Goal: Transaction & Acquisition: Purchase product/service

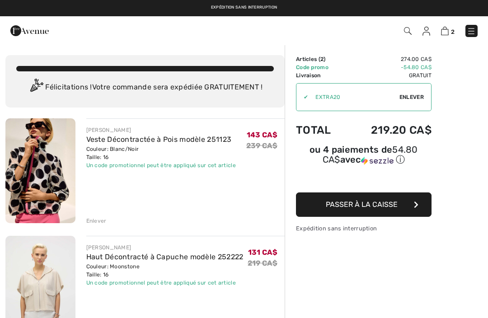
click at [429, 33] on img at bounding box center [426, 31] width 8 height 9
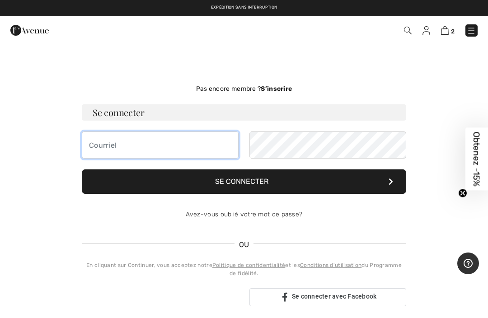
click at [111, 147] on input "email" at bounding box center [160, 144] width 157 height 27
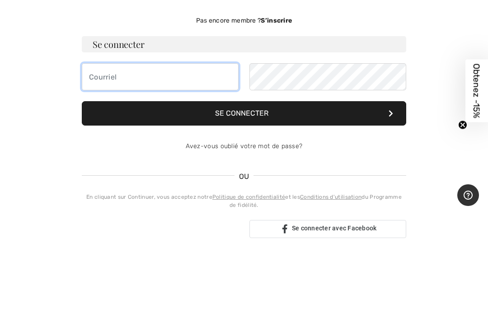
type input "roylefebvre94@gmail.com"
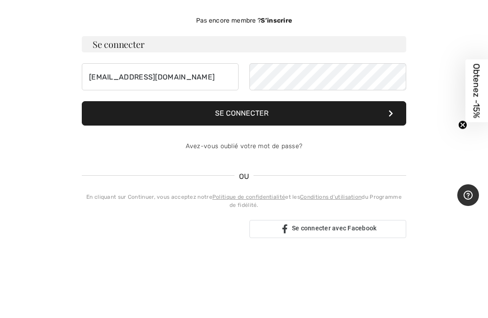
type input "roylefebvre94@gmail.com"
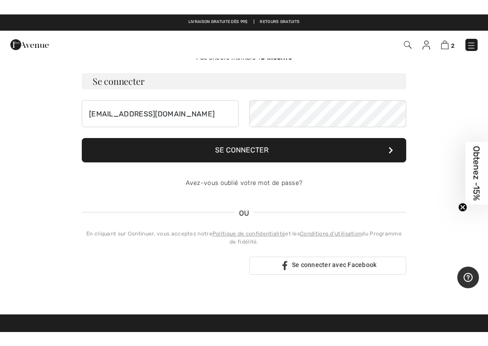
scroll to position [37, 0]
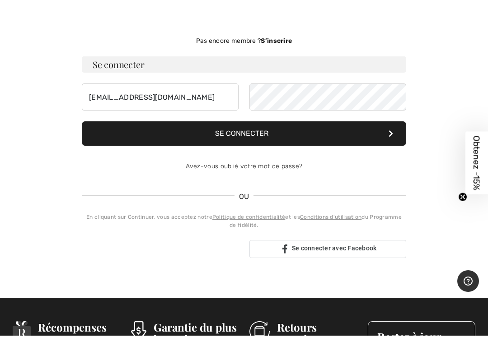
click at [323, 132] on button "Se connecter" at bounding box center [244, 144] width 324 height 24
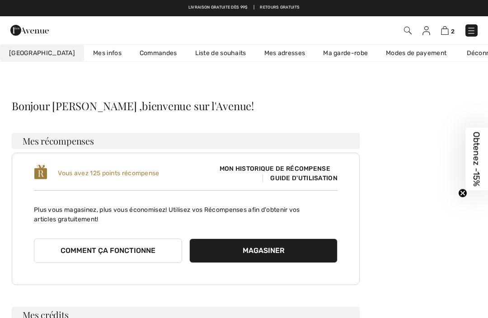
click at [447, 28] on img at bounding box center [445, 30] width 8 height 9
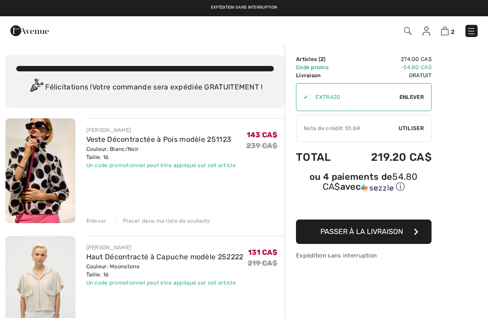
click at [412, 126] on span "Utiliser" at bounding box center [410, 128] width 25 height 8
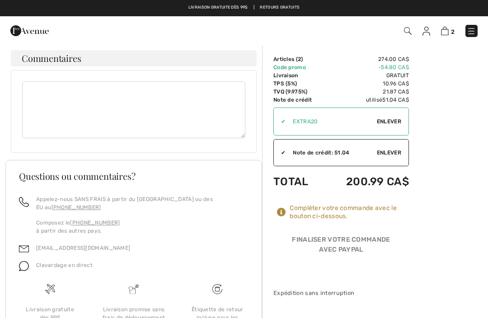
scroll to position [646, 0]
